Goal: Entertainment & Leisure: Consume media (video, audio)

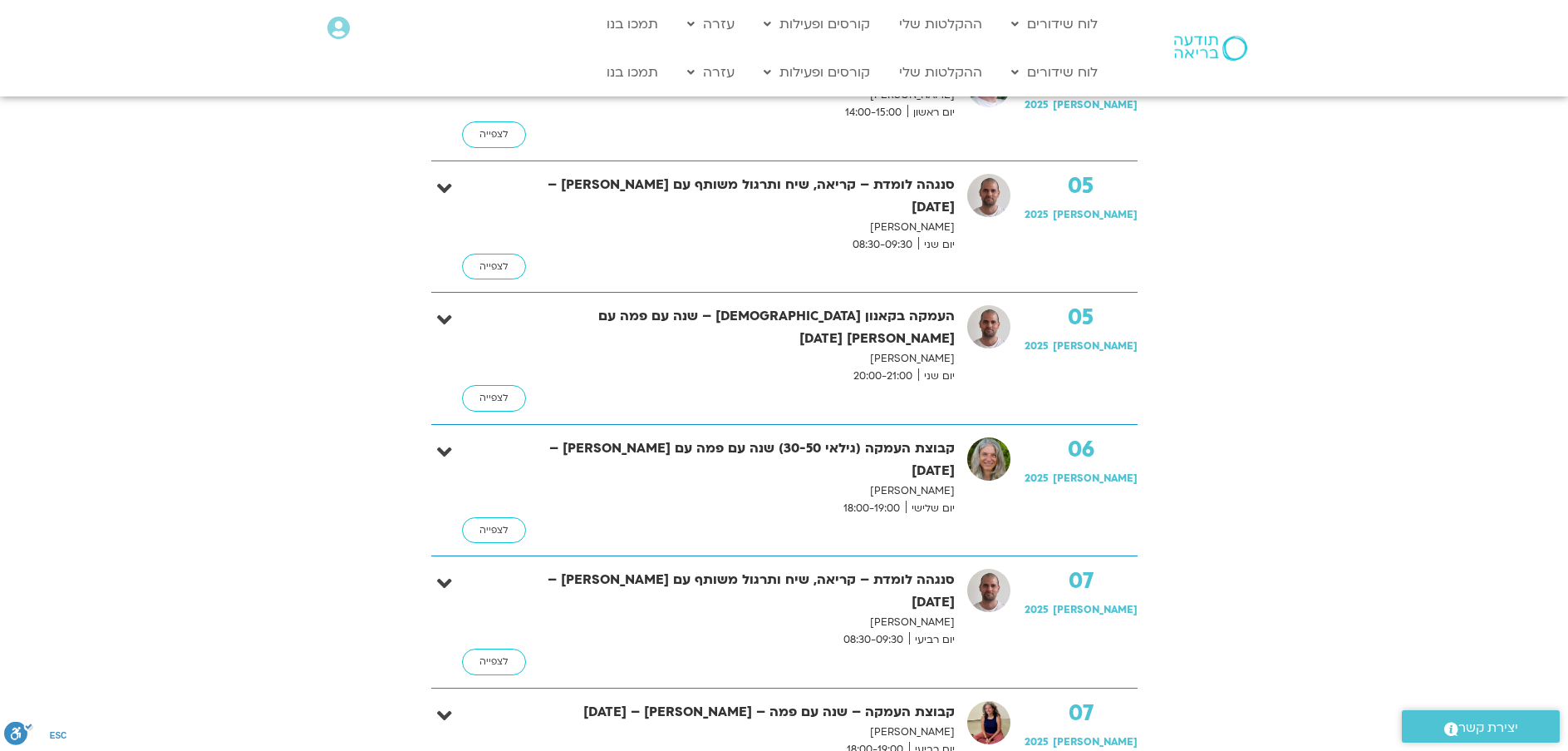
scroll to position [582, 0]
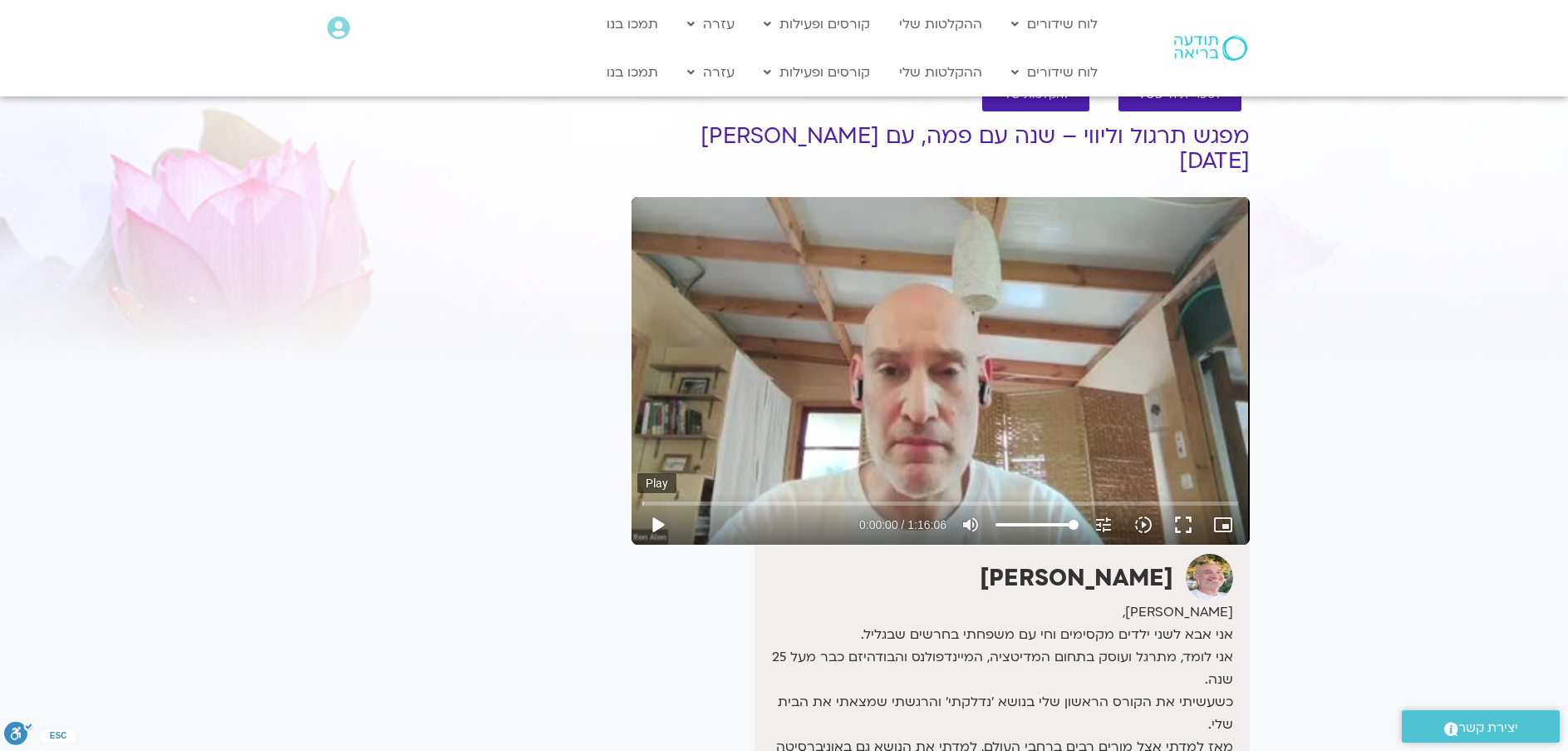
click at [645, 505] on button "play_arrow" at bounding box center [657, 525] width 40 height 40
click at [771, 498] on input "Seek" at bounding box center [941, 503] width 596 height 10
click at [794, 498] on input "Seek" at bounding box center [941, 503] width 596 height 10
click at [811, 498] on input "Seek" at bounding box center [941, 503] width 596 height 10
click at [822, 498] on input "Seek" at bounding box center [941, 503] width 596 height 10
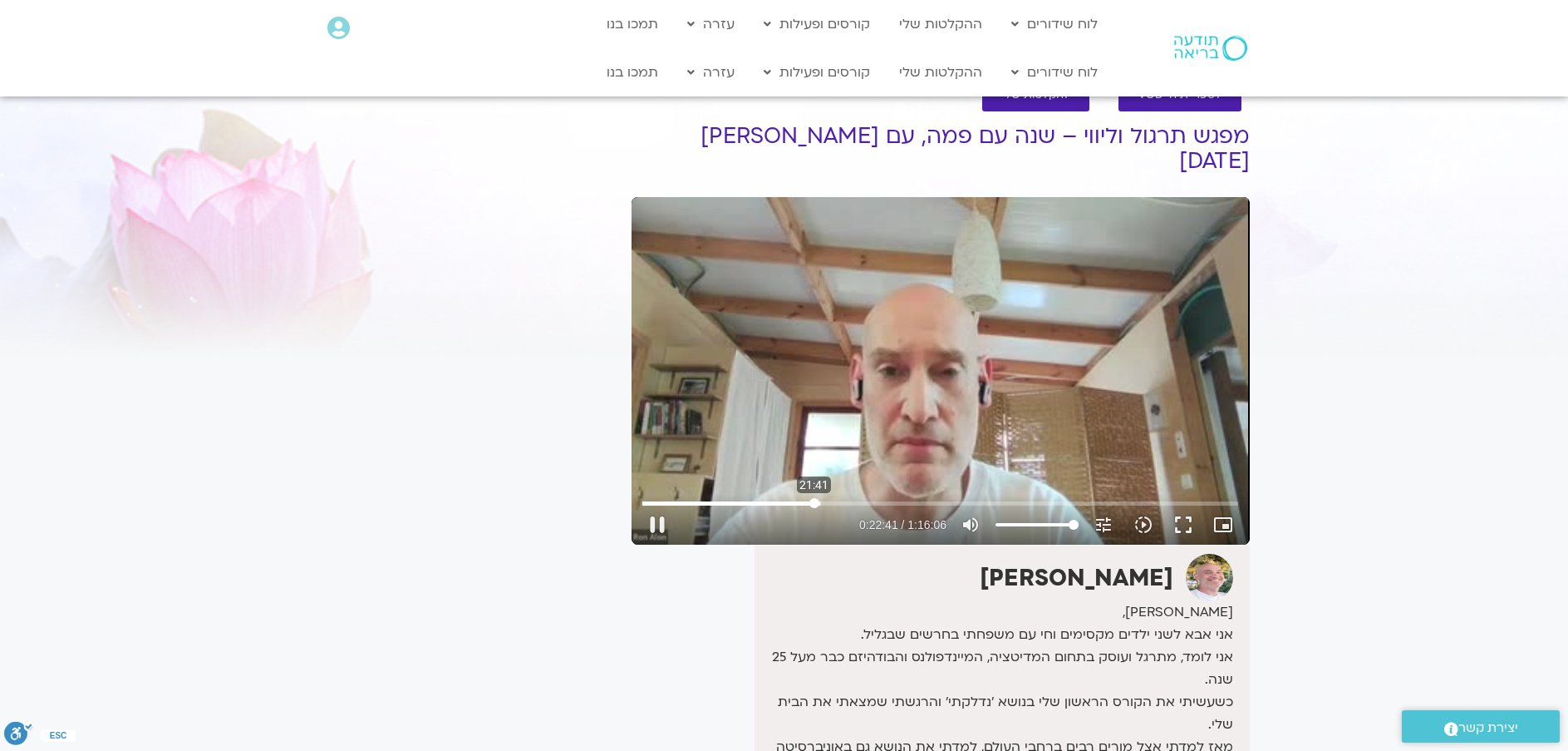
click at [815, 498] on input "Seek" at bounding box center [941, 503] width 596 height 10
click at [820, 498] on input "Seek" at bounding box center [941, 503] width 596 height 10
click at [829, 498] on input "Seek" at bounding box center [941, 503] width 596 height 10
click at [836, 498] on input "Seek" at bounding box center [941, 503] width 596 height 10
click at [860, 498] on input "Seek" at bounding box center [941, 503] width 596 height 10
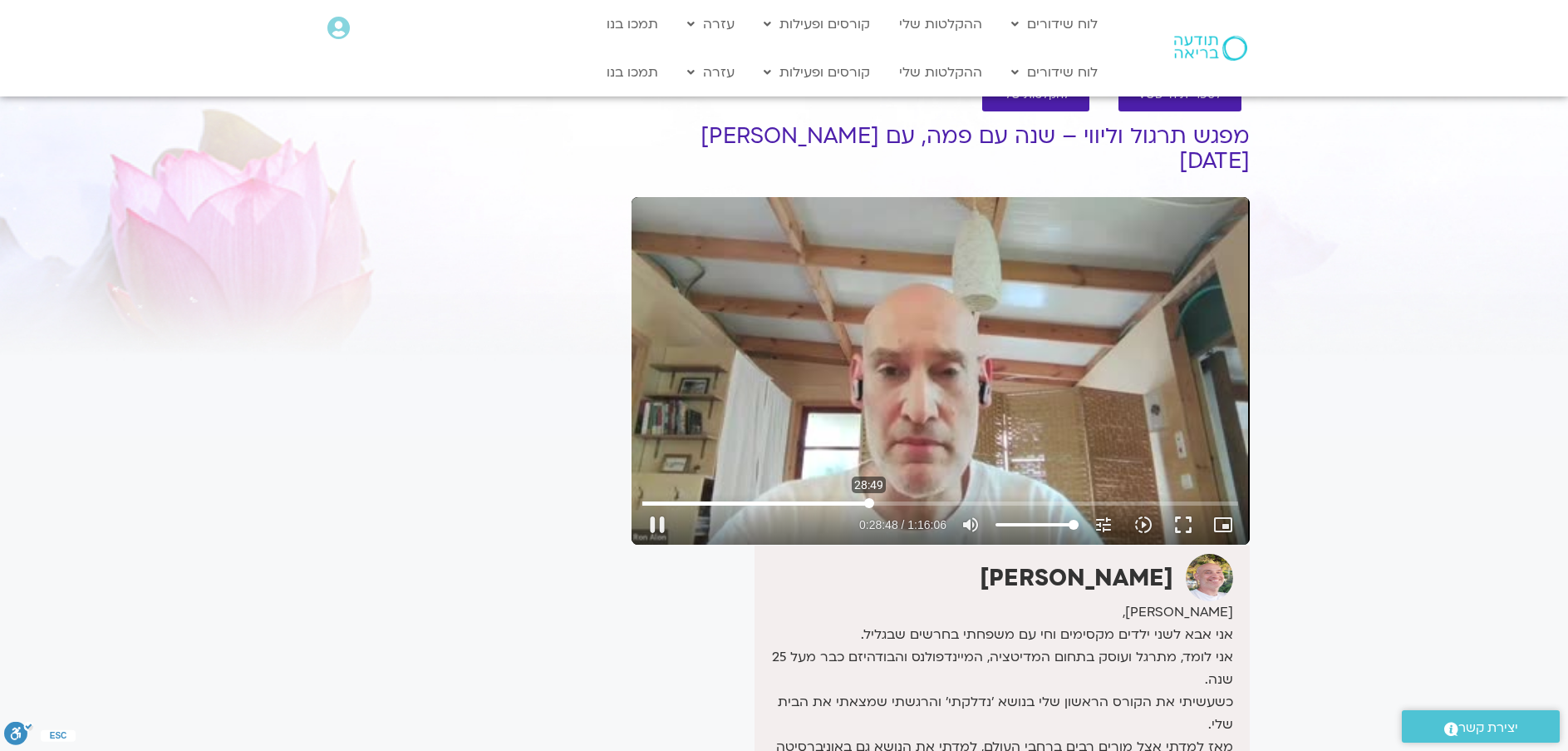
click at [869, 498] on input "Seek" at bounding box center [941, 503] width 596 height 10
click at [883, 498] on input "Seek" at bounding box center [941, 503] width 596 height 10
click at [664, 505] on button "pause" at bounding box center [657, 525] width 40 height 40
type input "1877.077195"
